Goal: Task Accomplishment & Management: Manage account settings

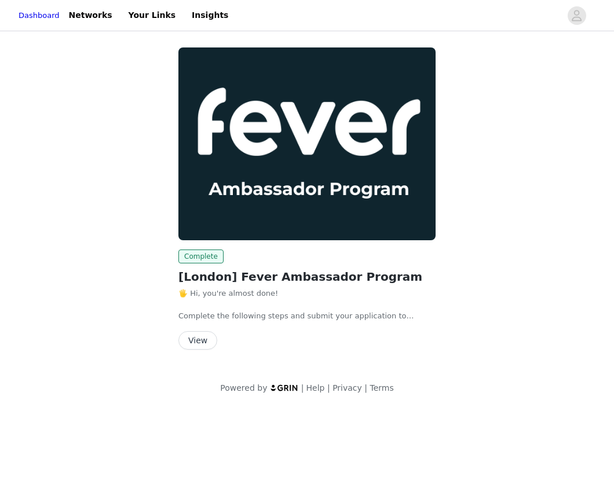
click at [200, 340] on button "View" at bounding box center [197, 340] width 39 height 19
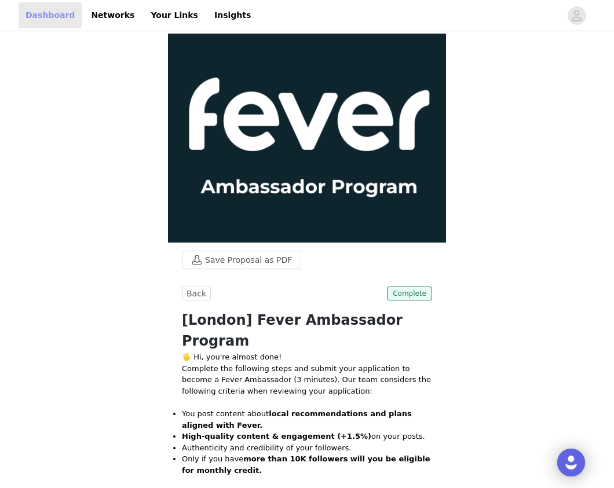
click at [52, 18] on link "Dashboard" at bounding box center [50, 15] width 63 height 26
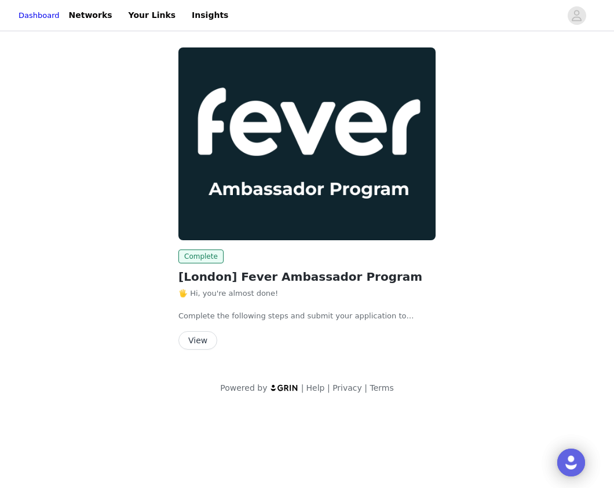
click at [189, 339] on button "View" at bounding box center [197, 340] width 39 height 19
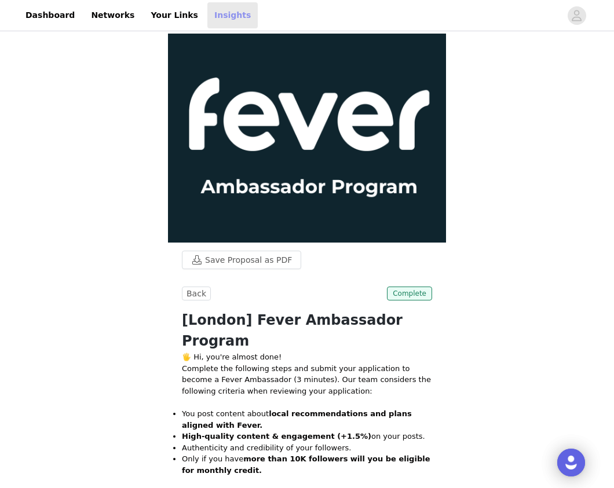
click at [207, 23] on link "Insights" at bounding box center [232, 15] width 50 height 26
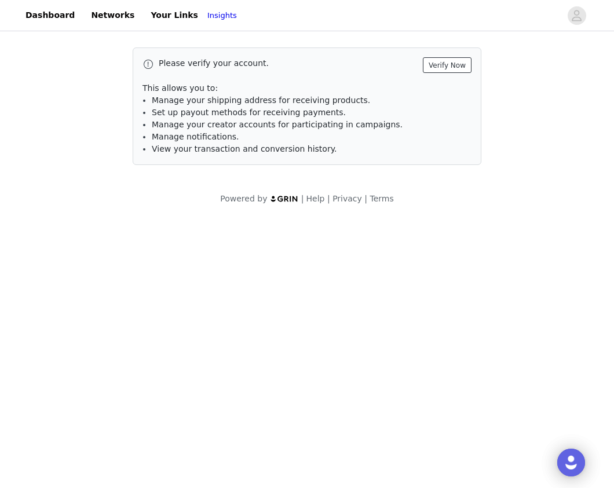
click at [451, 67] on button "Verify Now" at bounding box center [447, 65] width 49 height 16
